Goal: Find specific page/section: Find specific page/section

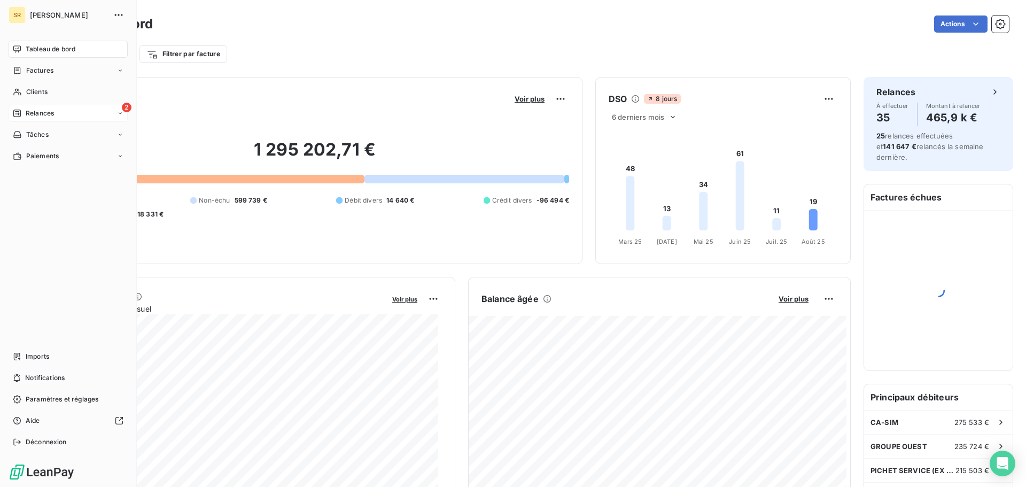
click at [29, 109] on span "Relances" at bounding box center [40, 114] width 28 height 10
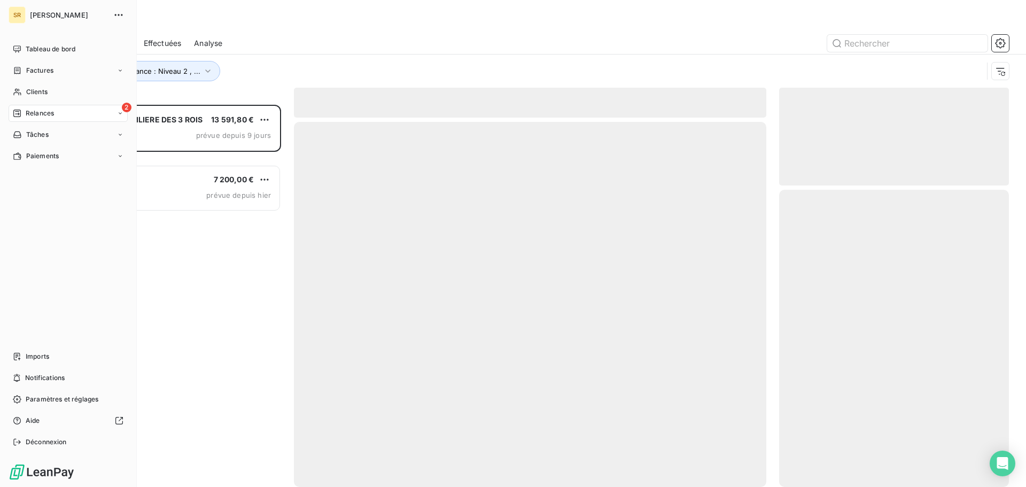
scroll to position [374, 222]
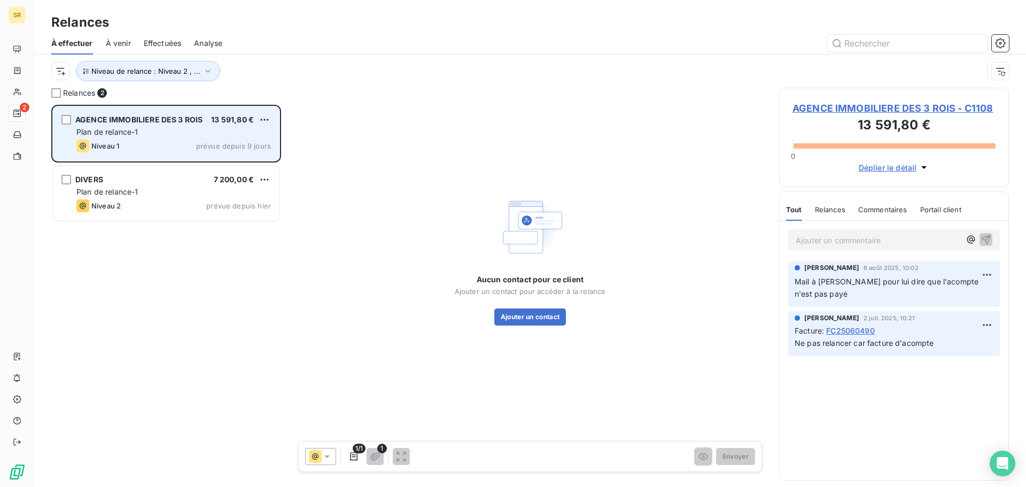
click at [163, 133] on div "Plan de relance-1" at bounding box center [173, 132] width 195 height 11
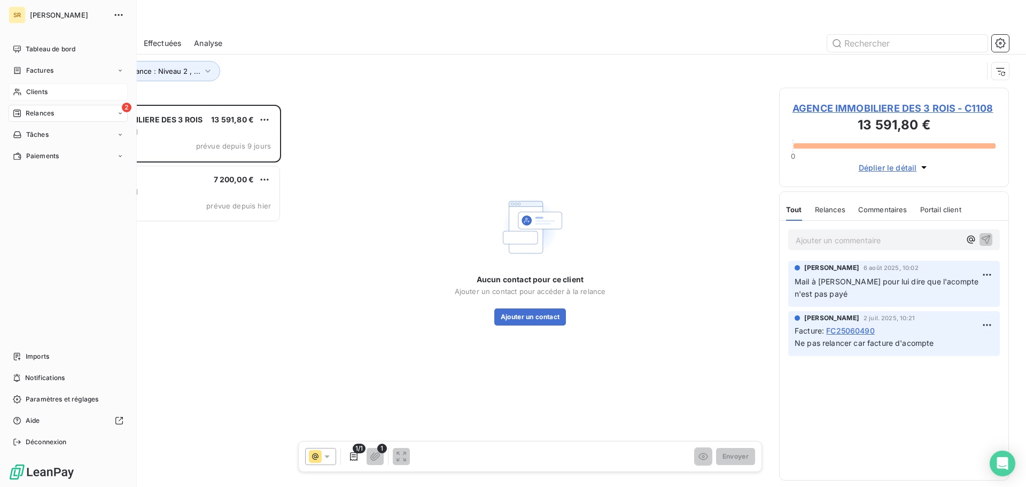
click at [32, 92] on span "Clients" at bounding box center [36, 92] width 21 height 10
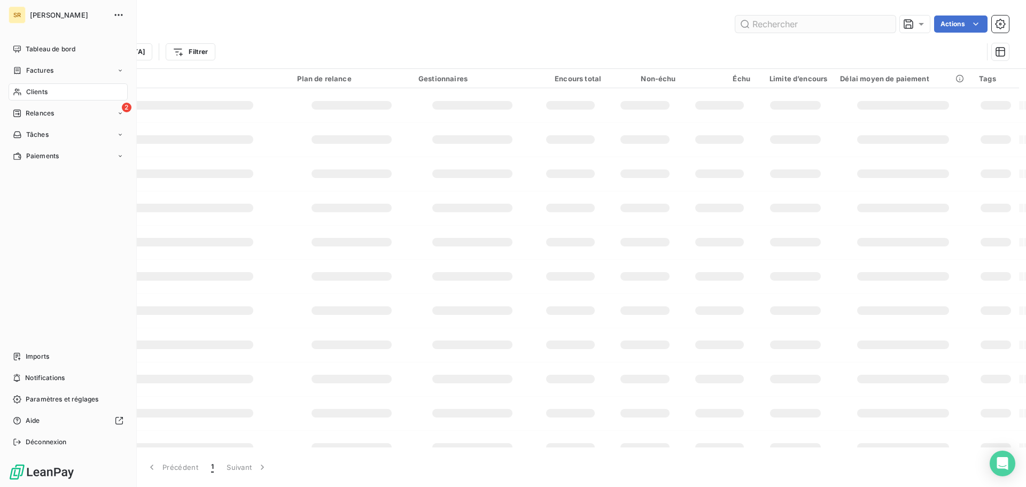
click at [780, 25] on input "text" at bounding box center [816, 24] width 160 height 17
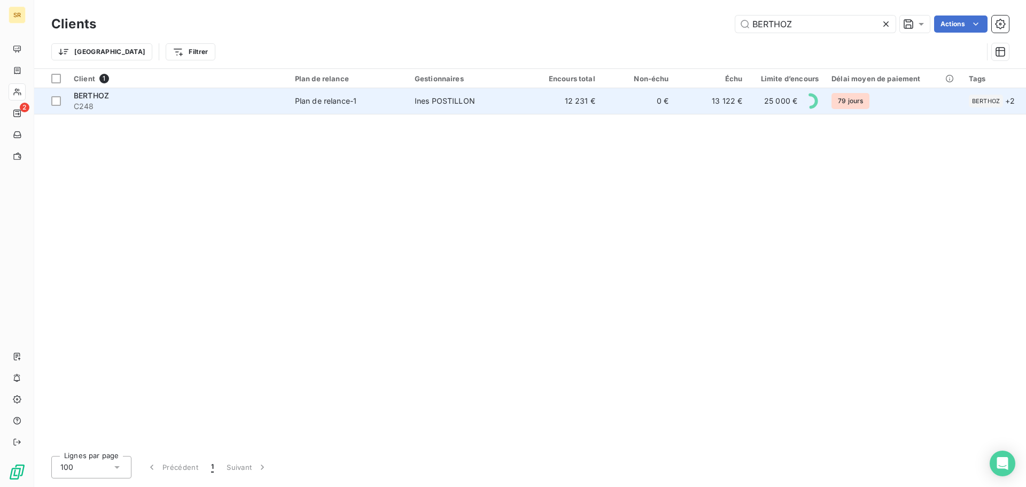
type input "BERTHOZ"
click at [115, 104] on span "C248" at bounding box center [178, 106] width 208 height 11
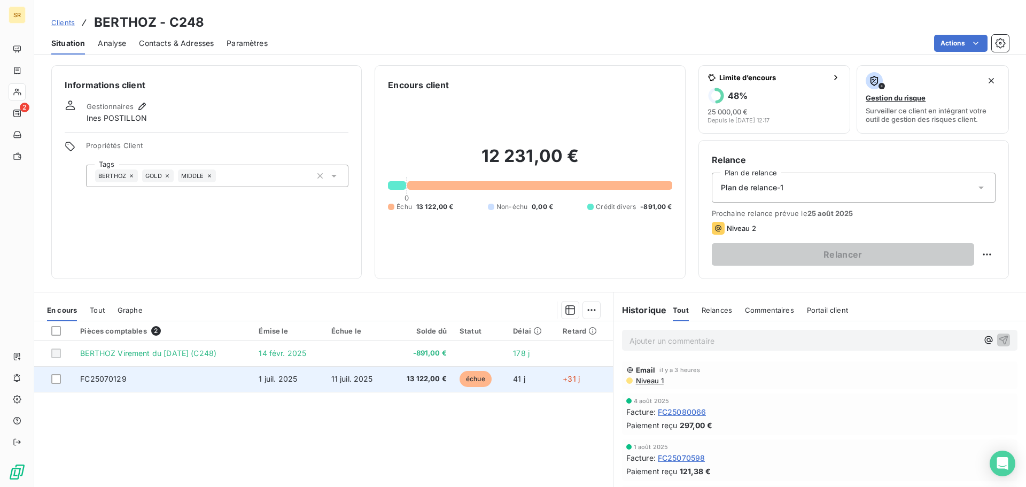
click at [113, 383] on td "FC25070129" at bounding box center [163, 379] width 179 height 26
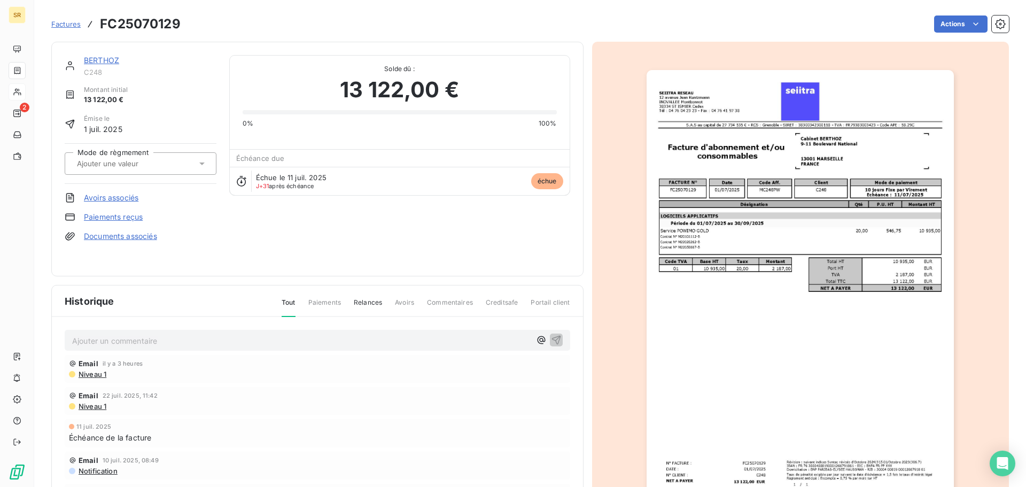
click at [82, 337] on p "Ajouter un commentaire ﻿" at bounding box center [301, 340] width 459 height 13
click at [205, 337] on p "Mail de Mai Dinh le [DATE] :" at bounding box center [301, 340] width 459 height 12
click at [551, 342] on icon "button" at bounding box center [556, 339] width 11 height 11
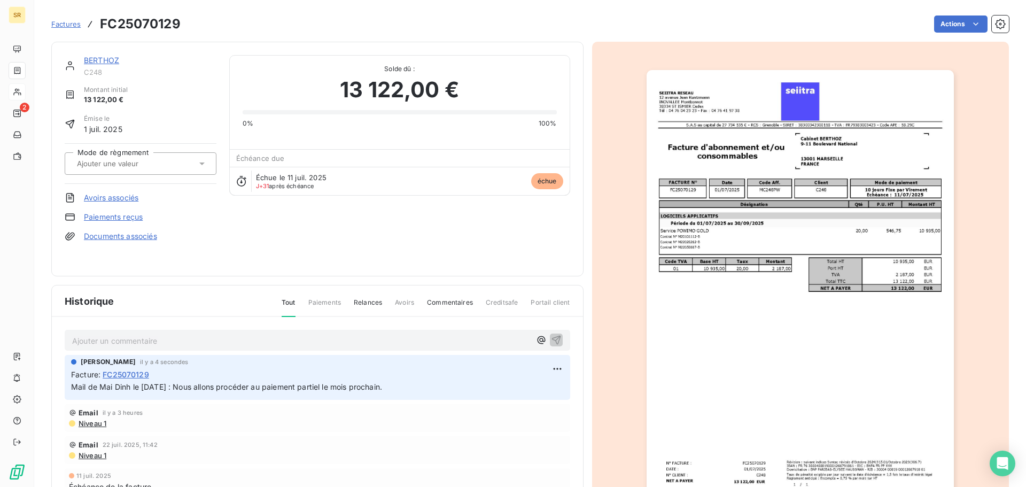
click at [134, 372] on span "FC25070129" at bounding box center [126, 374] width 47 height 11
click at [125, 375] on span "FC25070129" at bounding box center [126, 374] width 47 height 11
click at [115, 372] on span "FC25070129" at bounding box center [126, 374] width 47 height 11
click at [99, 63] on link "BERTHOZ" at bounding box center [101, 60] width 35 height 9
